Goal: Check status: Check status

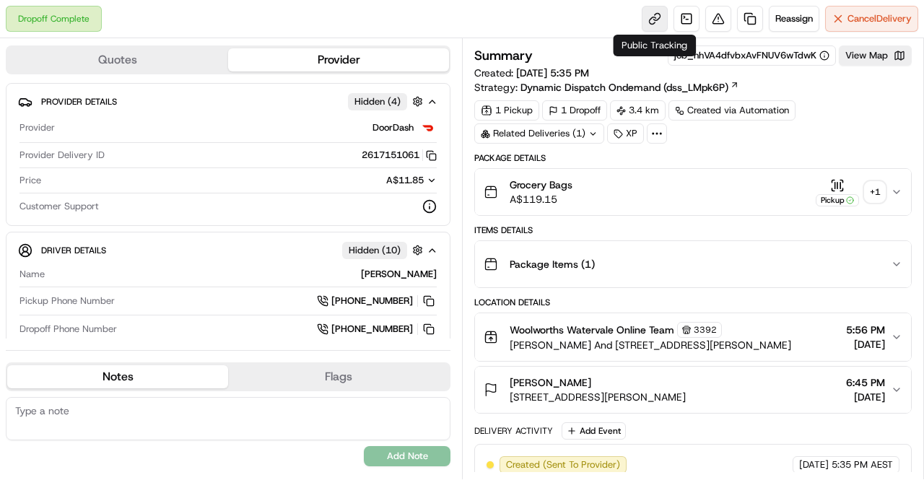
click at [649, 22] on link at bounding box center [654, 19] width 26 height 26
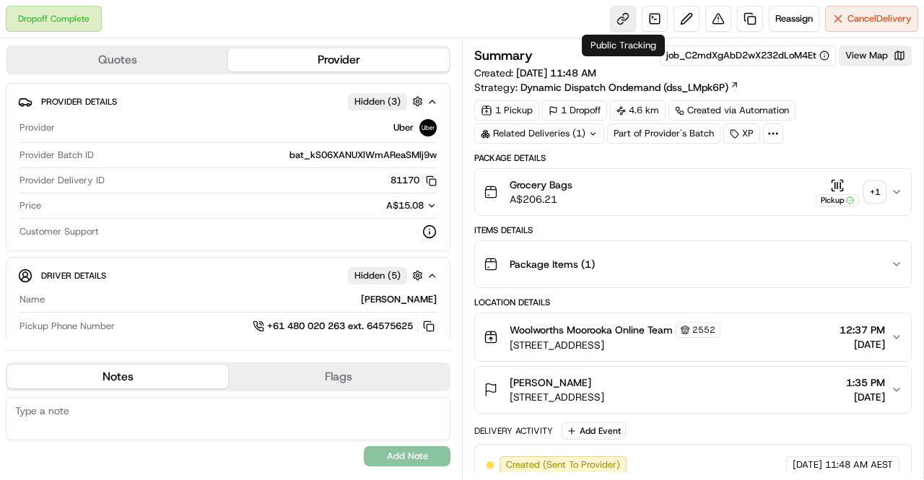
click at [616, 16] on link at bounding box center [623, 19] width 26 height 26
click at [619, 17] on link at bounding box center [623, 19] width 26 height 26
